Goal: Task Accomplishment & Management: Use online tool/utility

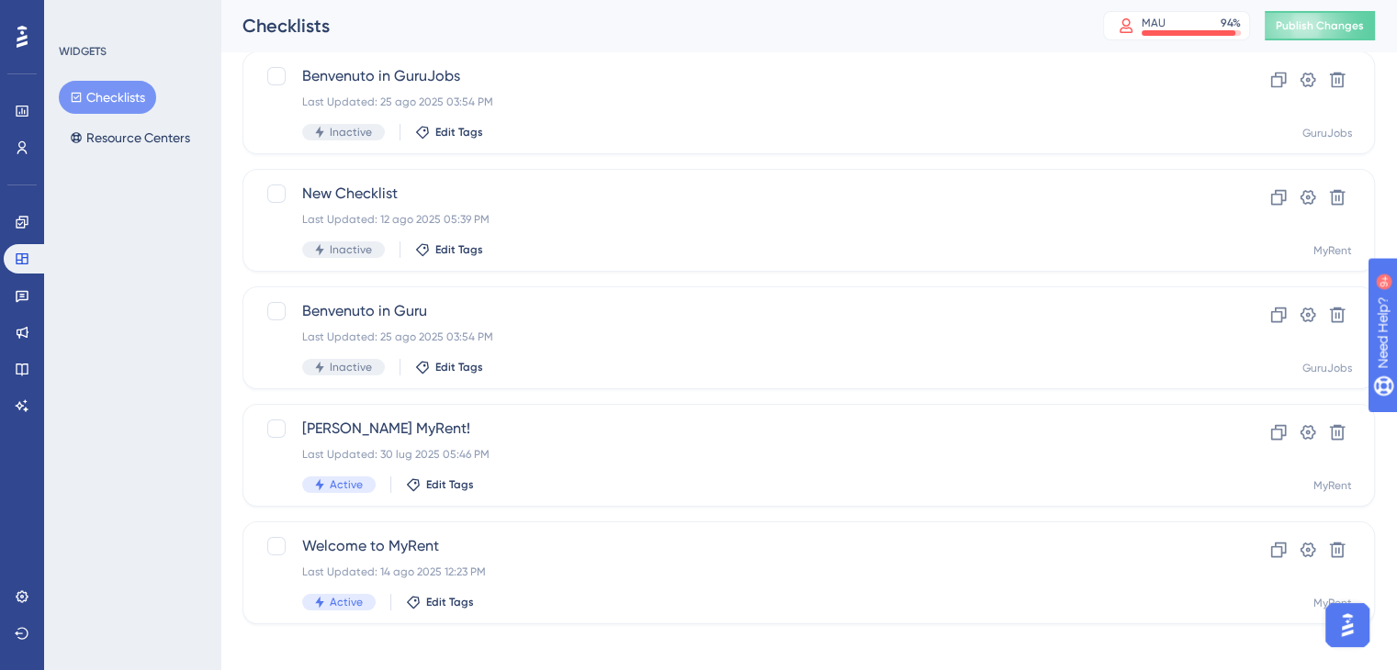
scroll to position [130, 0]
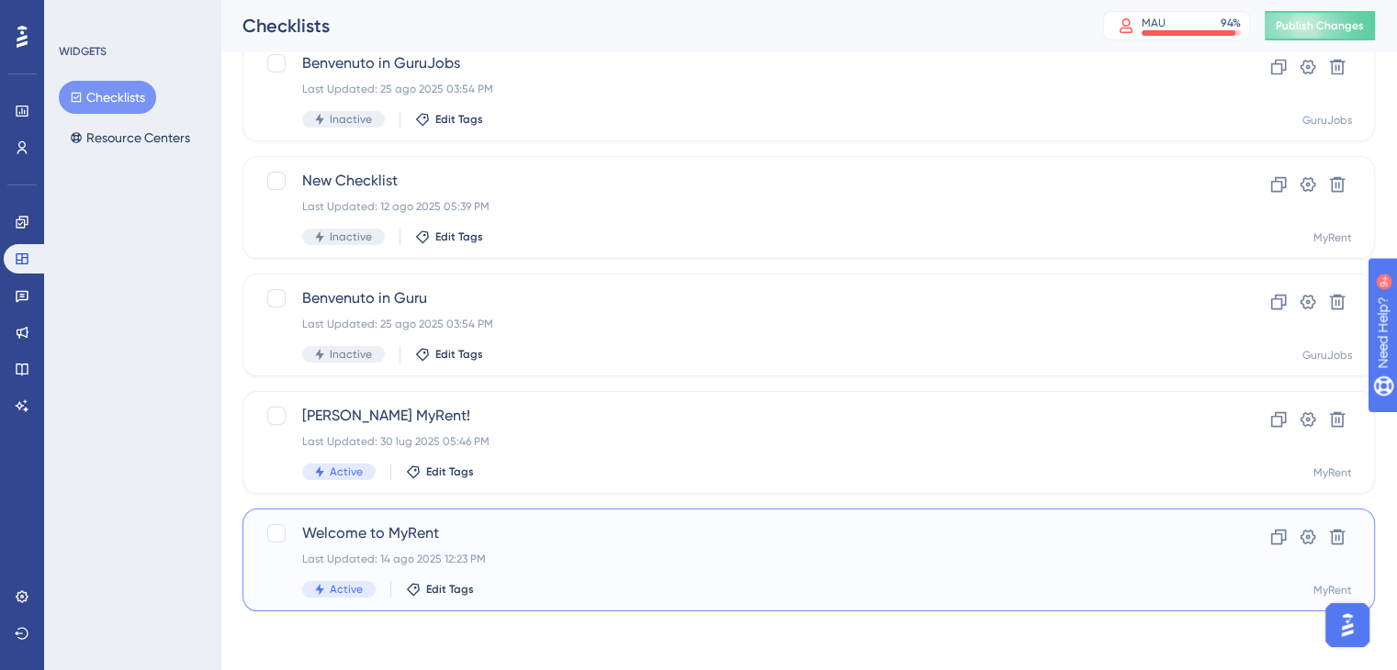
click at [542, 544] on div "Welcome to MyRent Last Updated: 14 ago 2025 12:23 PM Active Edit Tags" at bounding box center [735, 559] width 866 height 75
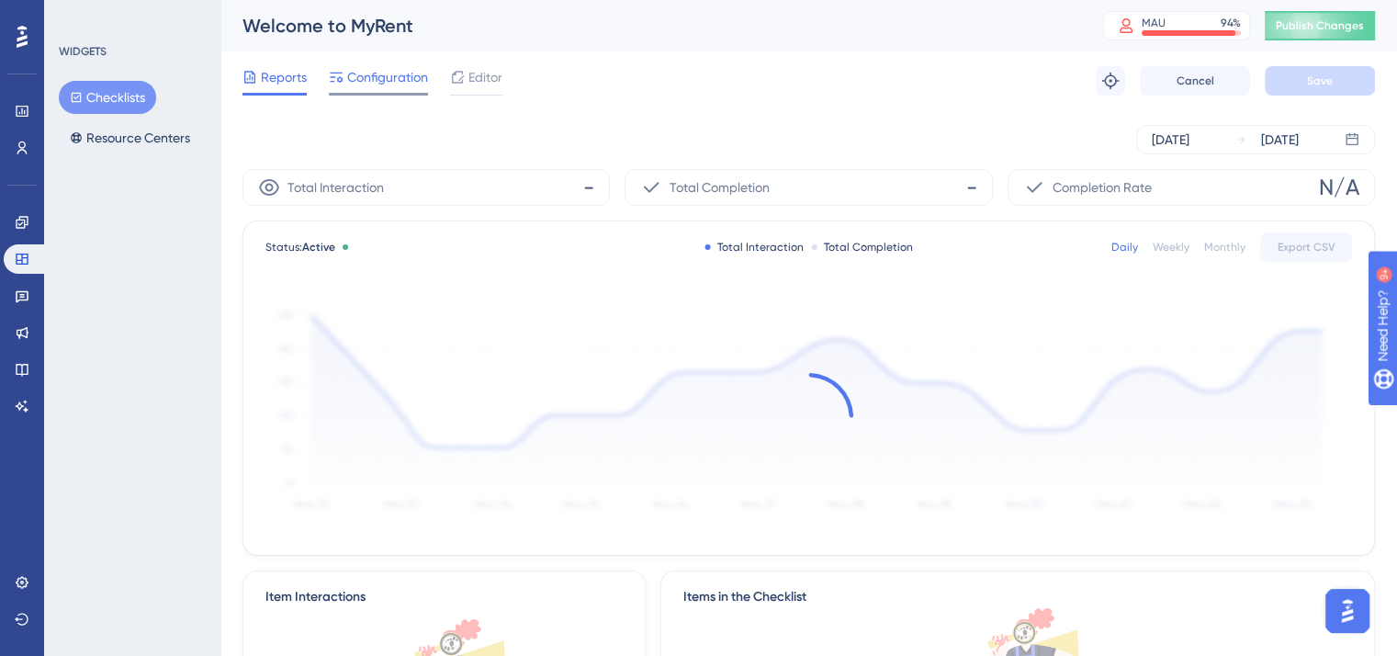
click at [385, 74] on span "Configuration" at bounding box center [387, 77] width 81 height 22
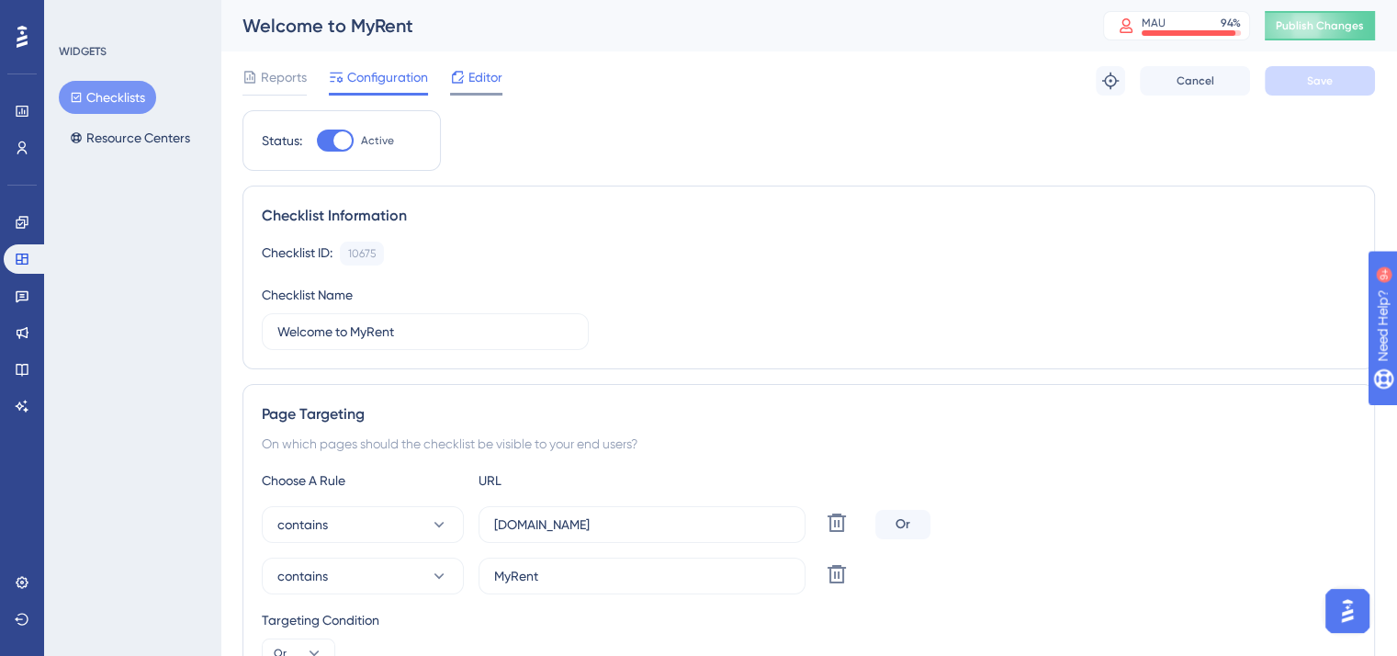
click at [466, 76] on div "Editor" at bounding box center [476, 77] width 52 height 22
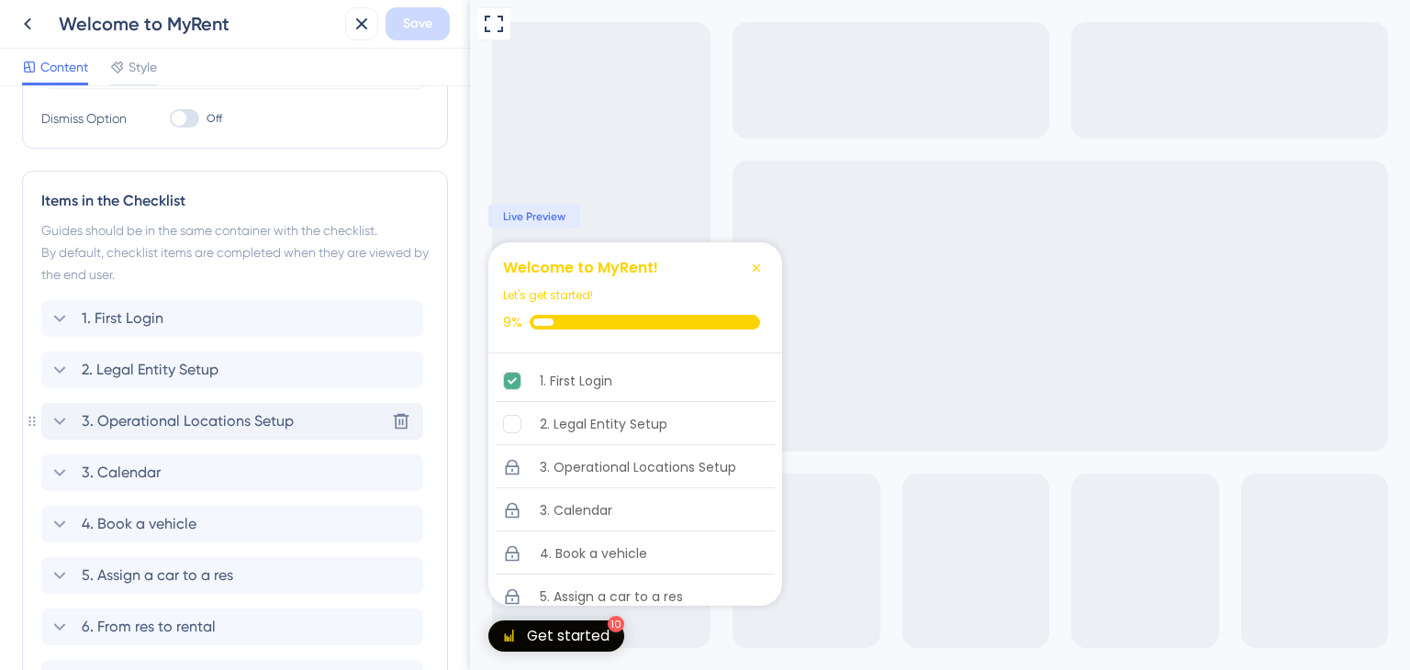
click at [253, 424] on span "3. Operational Locations Setup" at bounding box center [188, 421] width 212 height 22
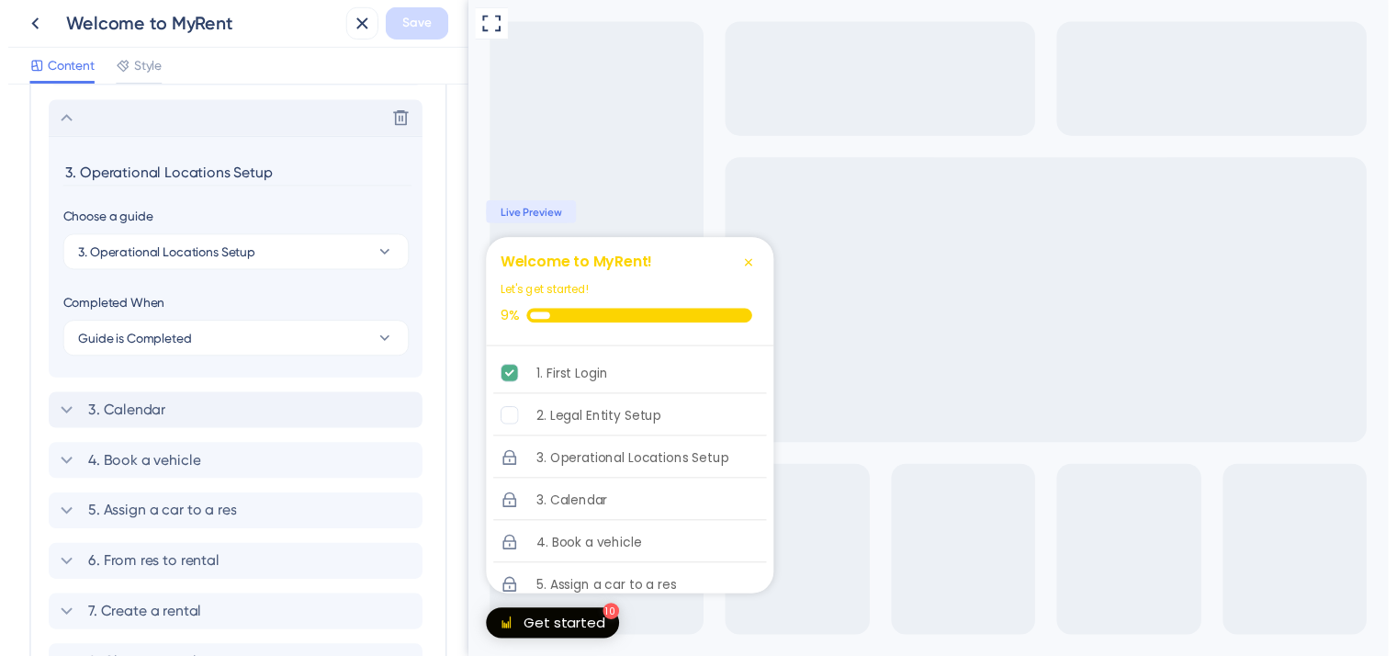
scroll to position [775, 0]
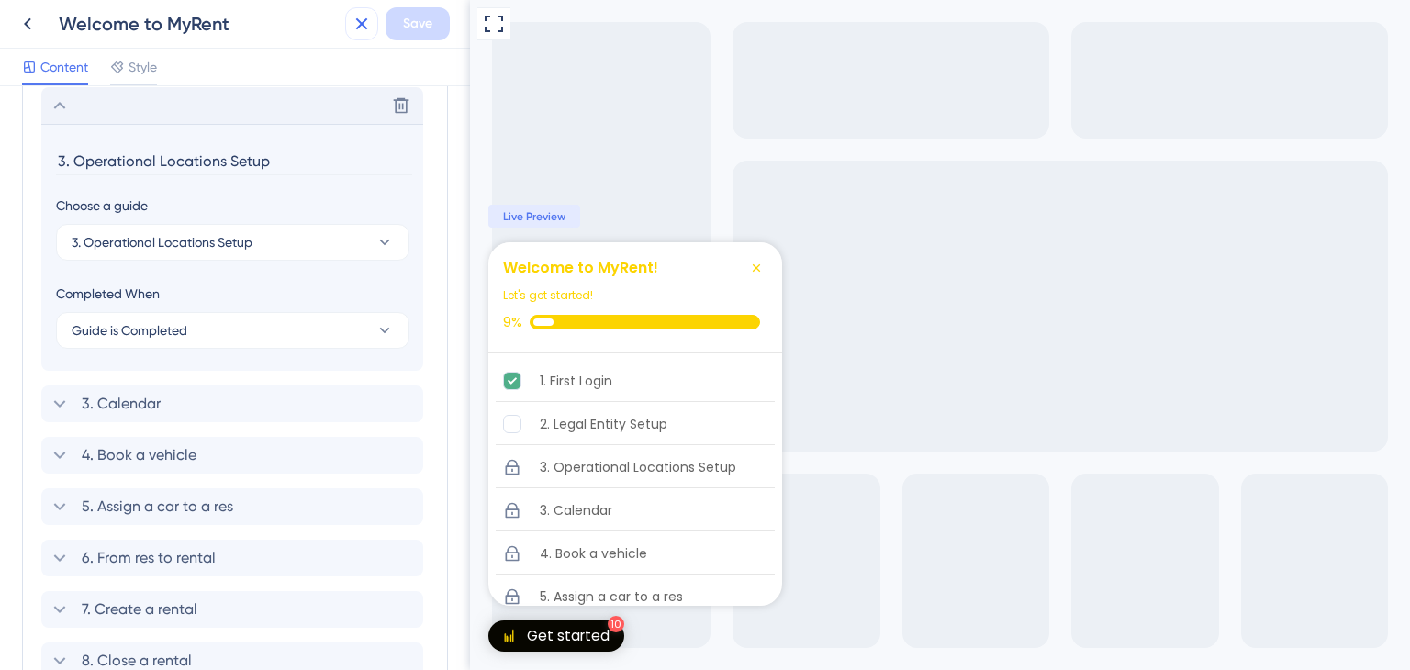
click at [355, 23] on icon at bounding box center [362, 24] width 22 height 22
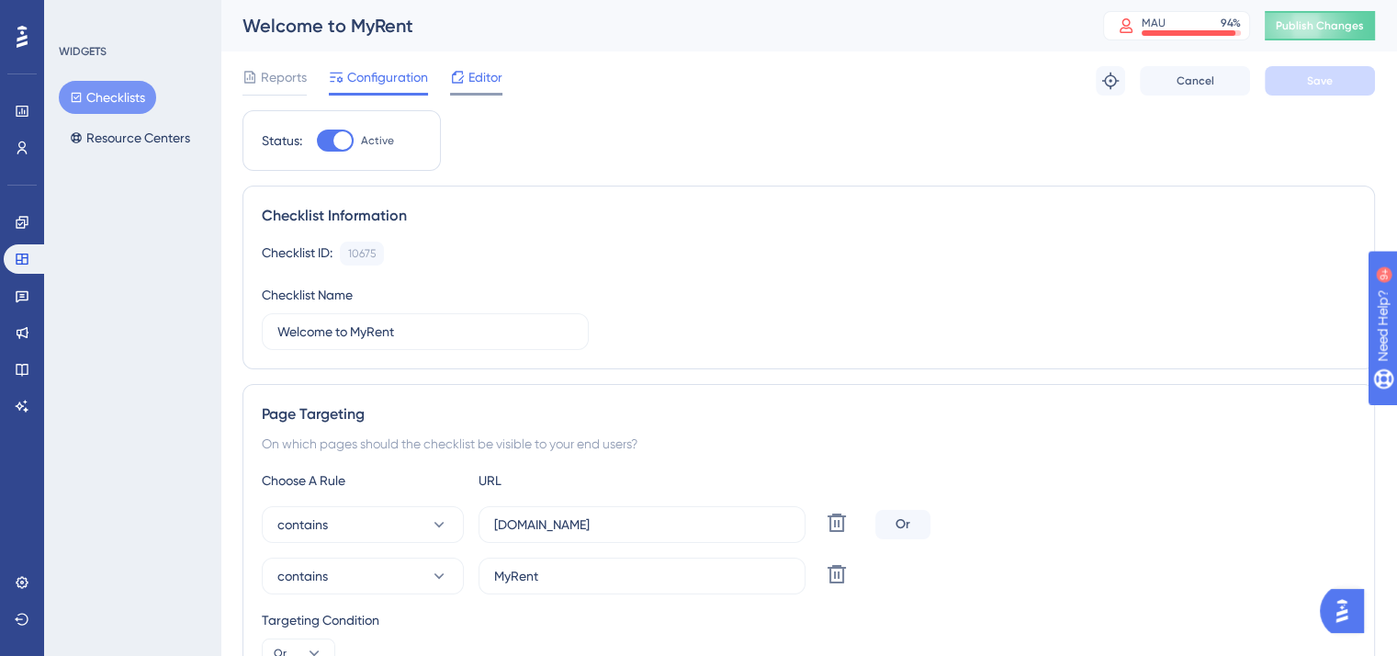
click at [476, 78] on span "Editor" at bounding box center [485, 77] width 34 height 22
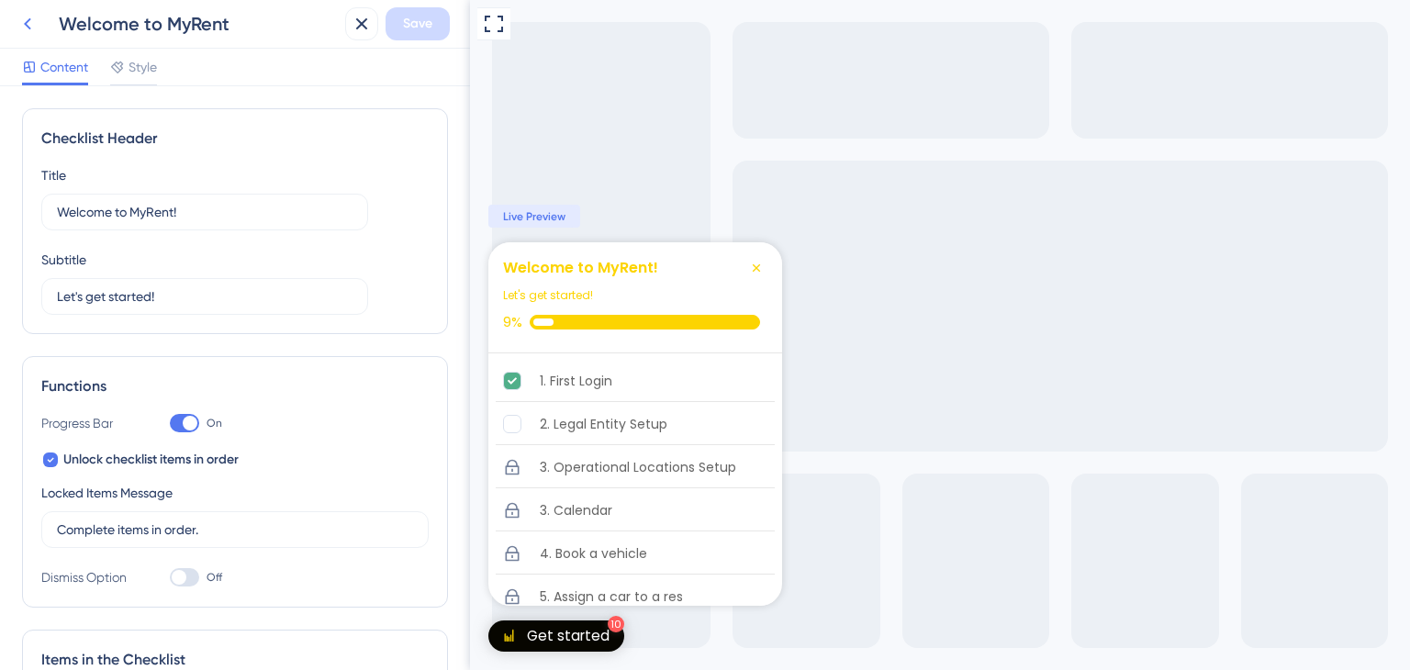
click at [31, 23] on icon at bounding box center [28, 24] width 22 height 22
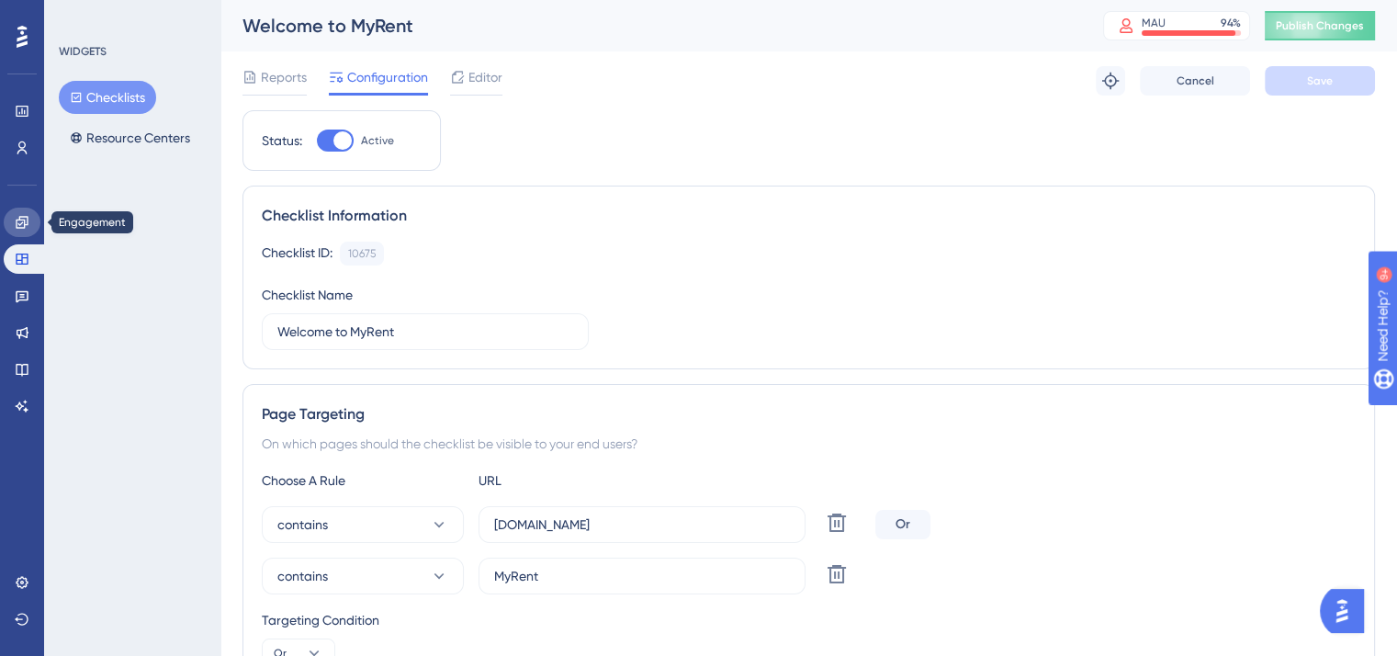
click at [26, 226] on icon at bounding box center [22, 222] width 15 height 15
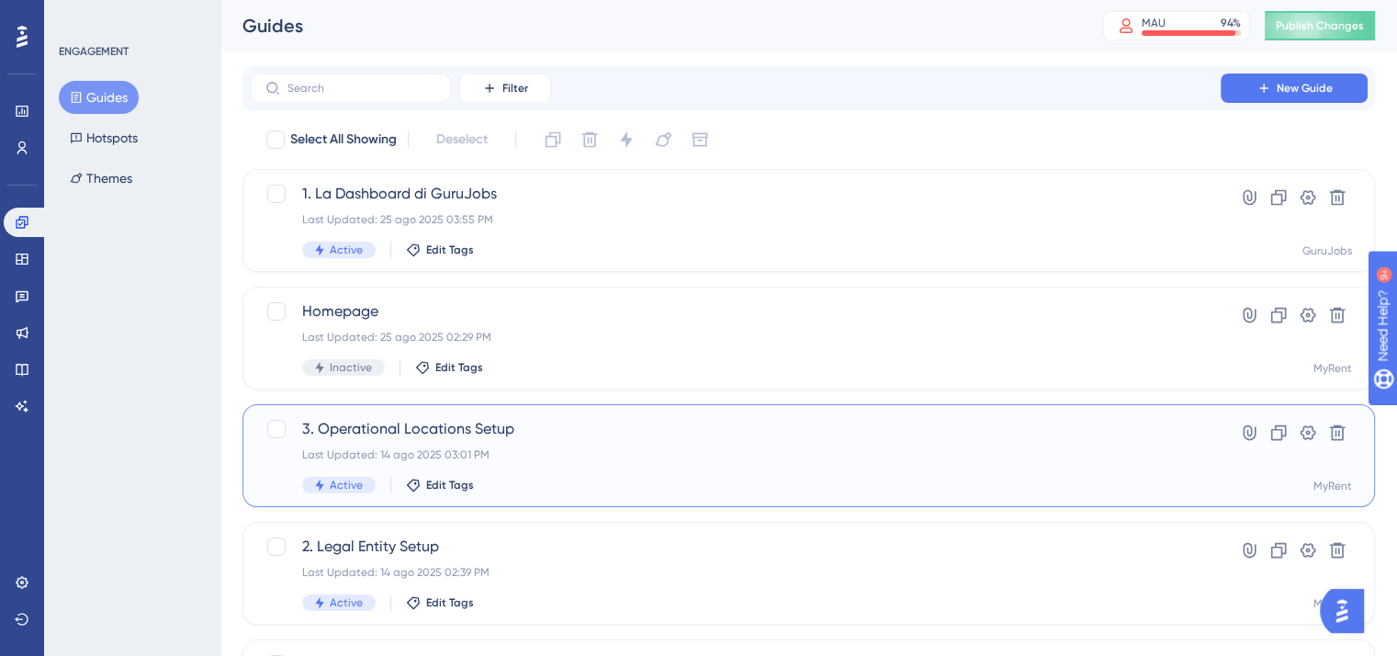
click at [652, 445] on div "3. Operational Locations Setup Last Updated: 14 ago 2025 03:01 PM Active Edit T…" at bounding box center [735, 455] width 866 height 75
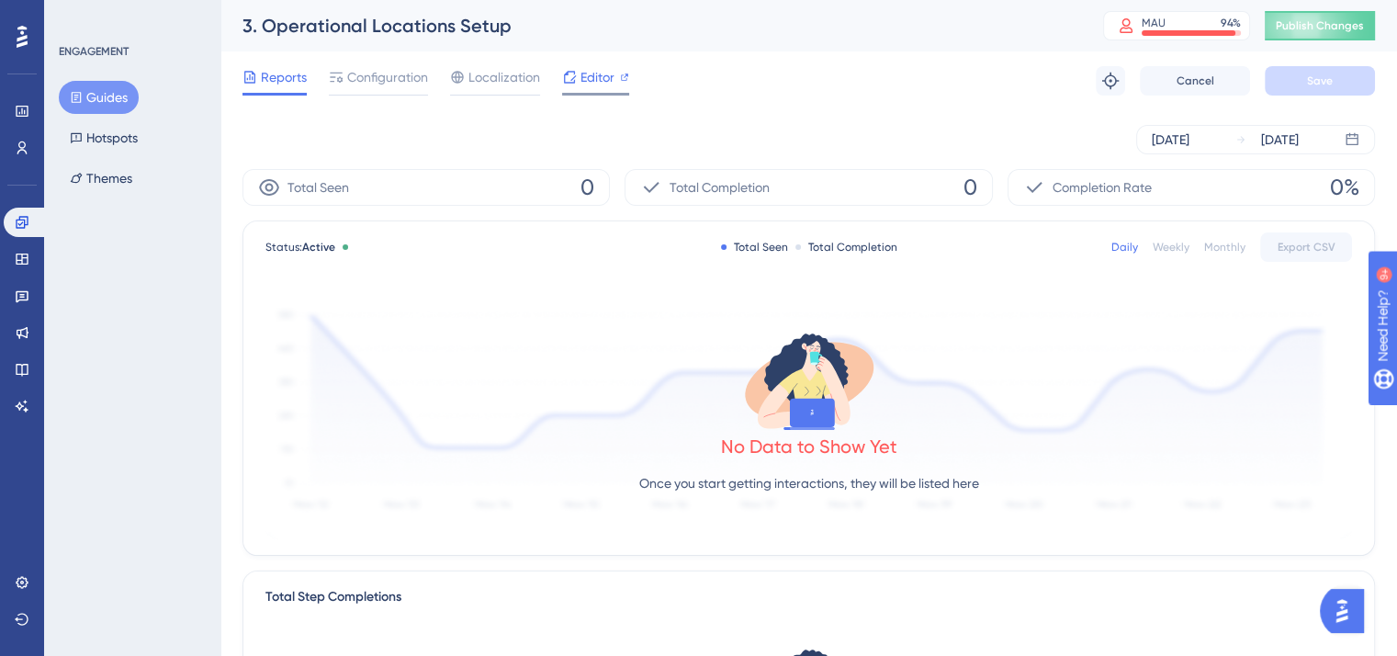
click at [573, 78] on icon at bounding box center [570, 77] width 12 height 12
